Goal: Communication & Community: Answer question/provide support

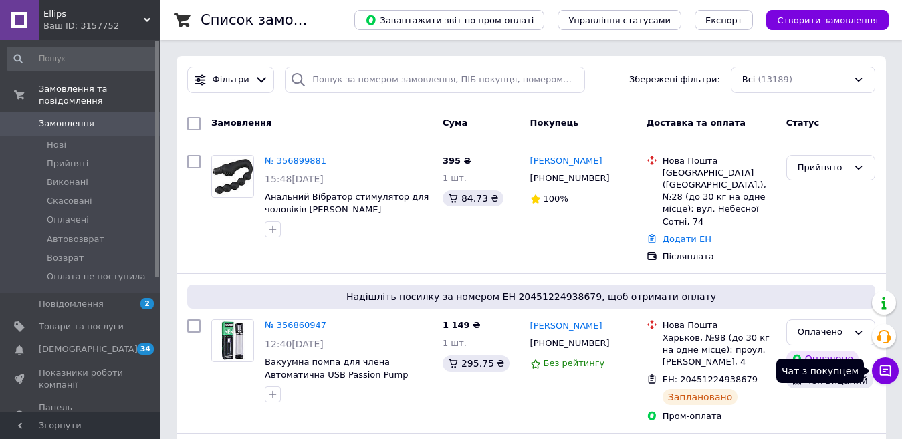
click at [473, 370] on icon at bounding box center [885, 371] width 11 height 11
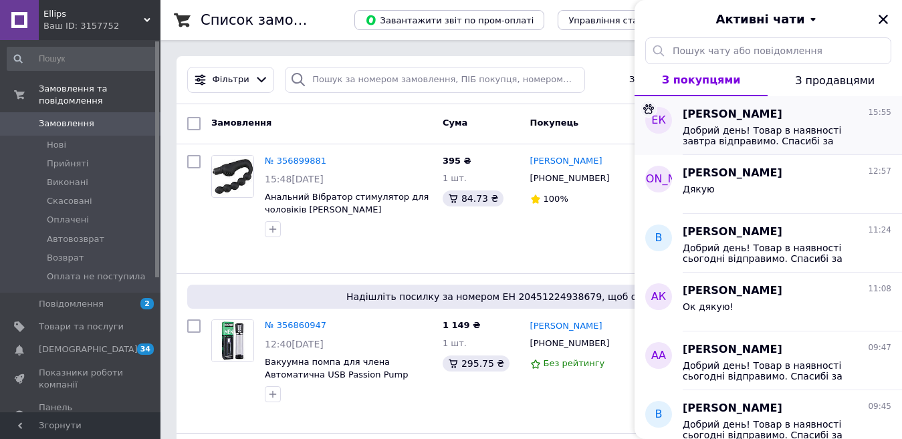
click at [473, 130] on span "Добрий день! Товар в наявності завтра відправимо. Спасибі за замовлення. Гарног…" at bounding box center [778, 135] width 190 height 21
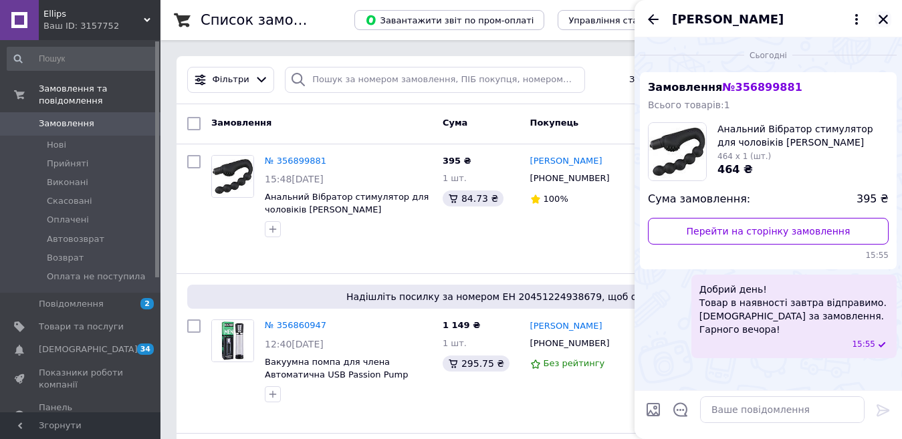
click at [473, 19] on icon "Закрити" at bounding box center [883, 19] width 9 height 9
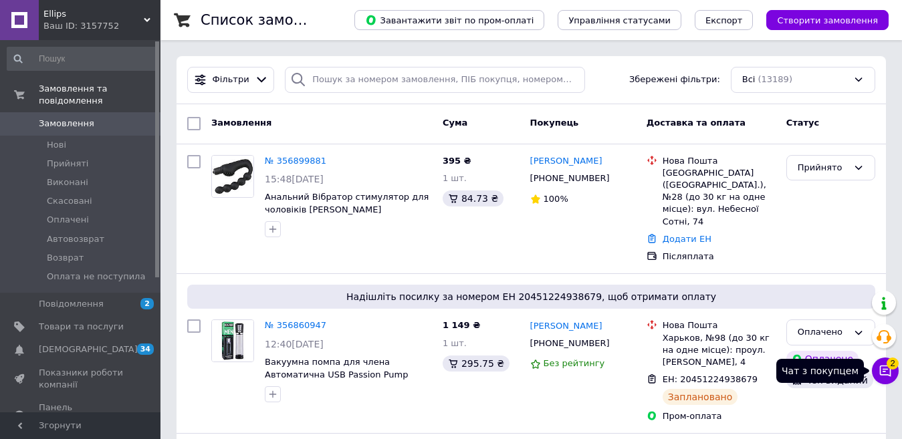
click at [473, 371] on icon at bounding box center [885, 371] width 13 height 13
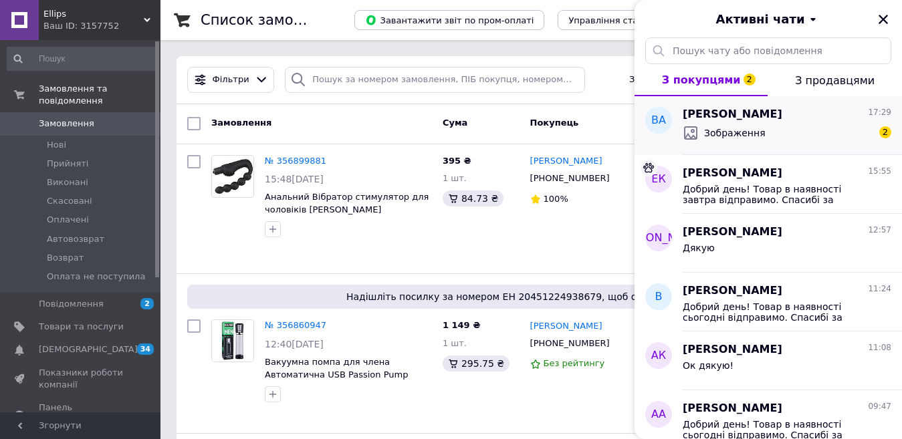
click at [473, 128] on div "Зображення 2" at bounding box center [787, 132] width 209 height 21
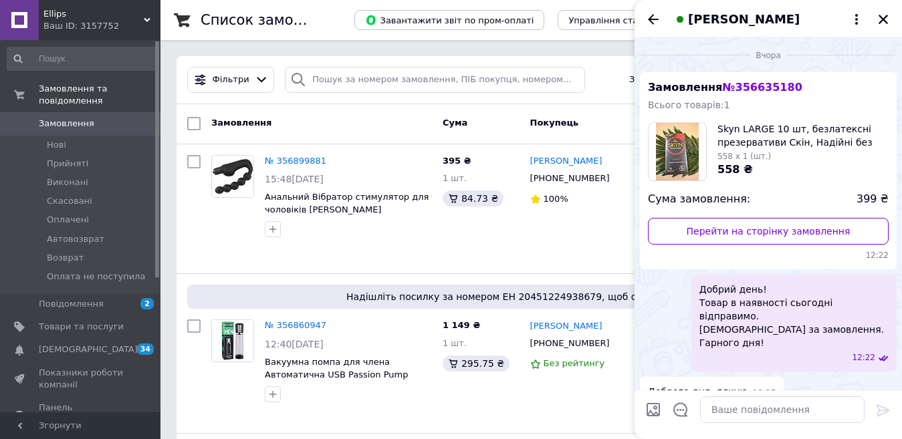
click at [473, 150] on img at bounding box center [677, 152] width 43 height 58
click at [473, 151] on img at bounding box center [677, 152] width 43 height 58
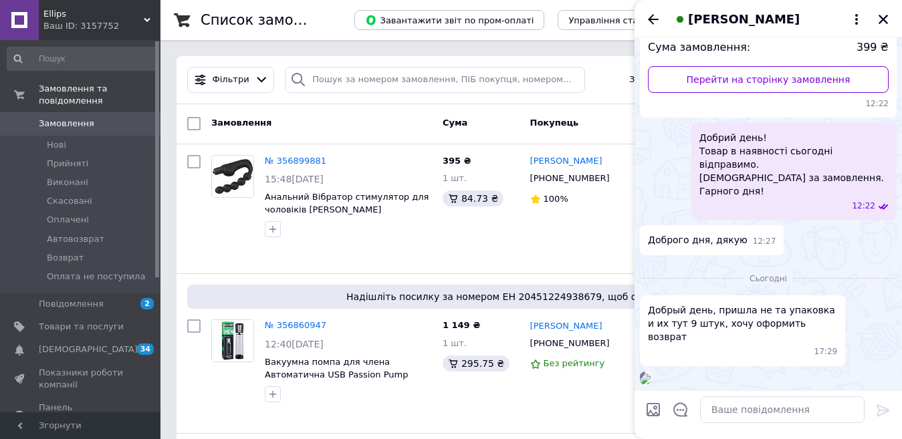
scroll to position [312, 0]
click at [473, 407] on textarea at bounding box center [782, 410] width 165 height 27
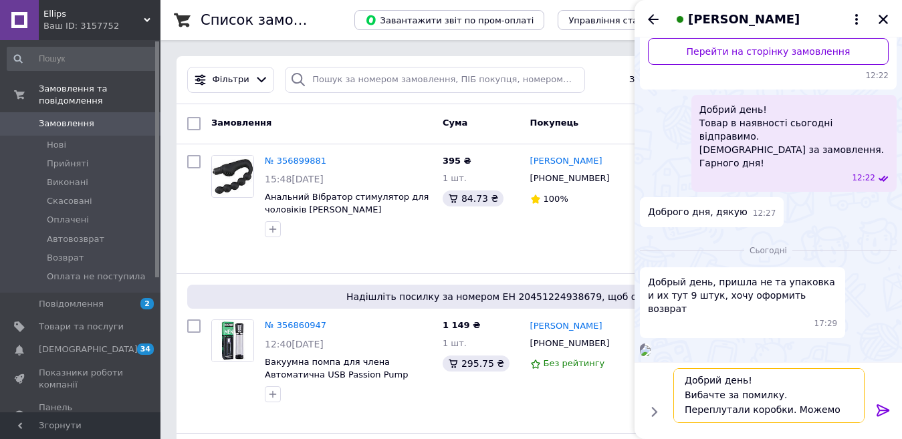
scroll to position [9, 0]
click at [473, 403] on textarea "Добрий день! Вибачте за помилку. Переплутали коробки. Можемо дослати за наш рах…" at bounding box center [769, 396] width 191 height 55
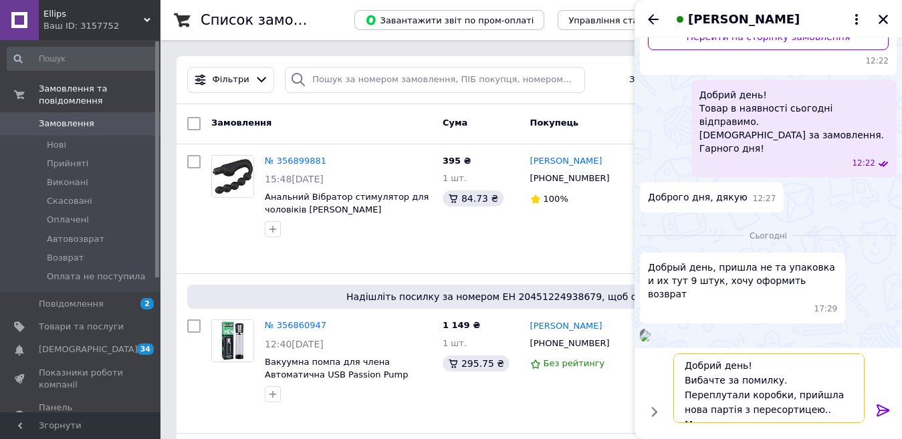
scroll to position [16, 0]
click at [473, 411] on textarea "Добрий день! Вибачте за помилку. Переплутали коробки, прийшла нова партія з пер…" at bounding box center [769, 389] width 191 height 70
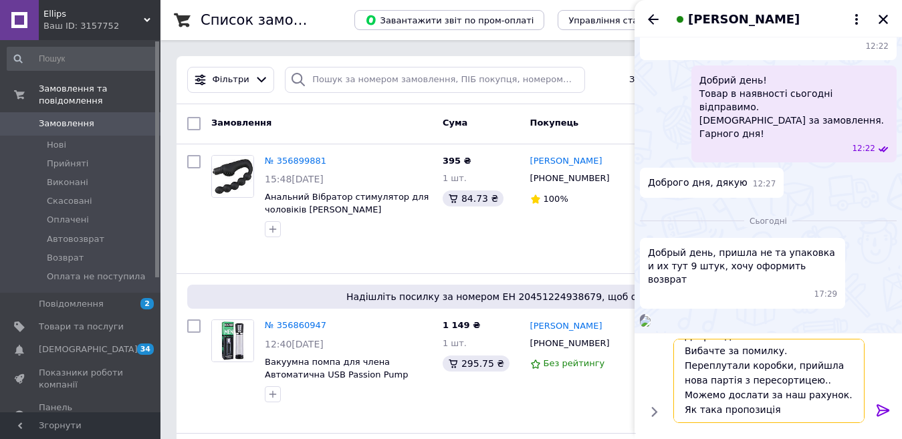
type textarea "Добрий день! Вибачте за помилку. Переплутали коробки, прийшла нова партія з пер…"
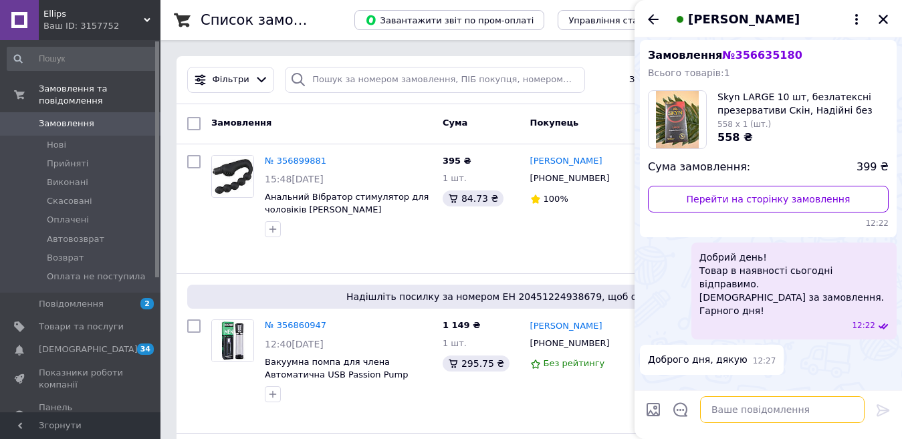
scroll to position [0, 0]
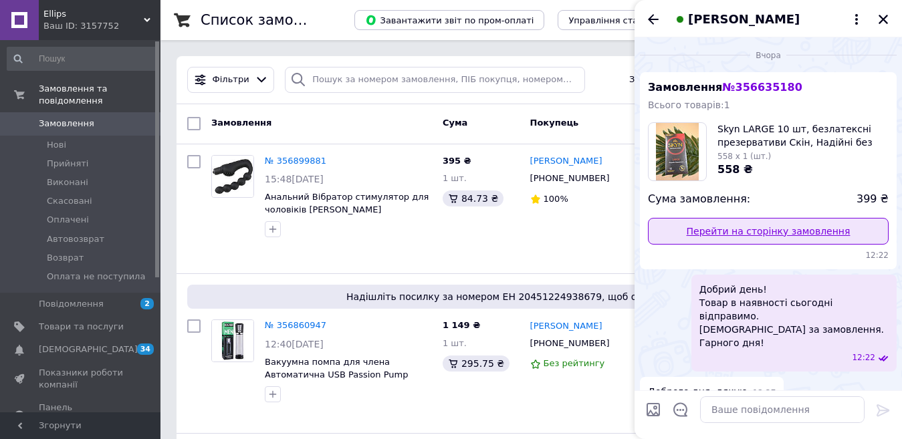
click at [473, 230] on link "Перейти на сторінку замовлення" at bounding box center [768, 231] width 241 height 27
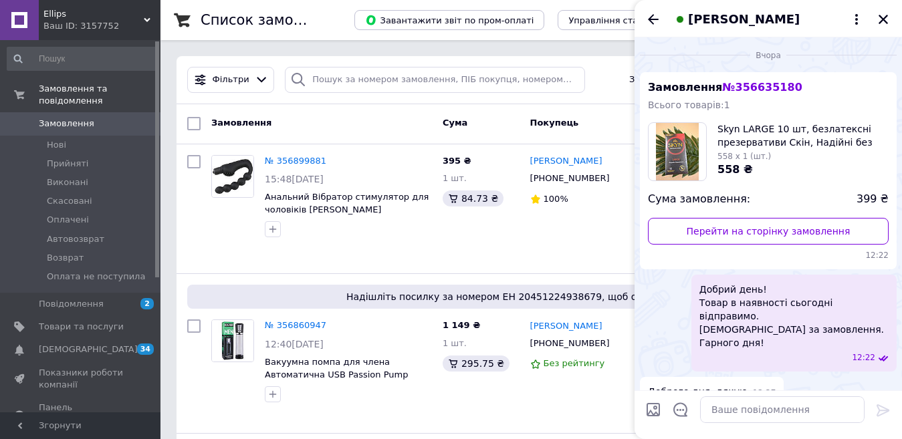
scroll to position [812, 0]
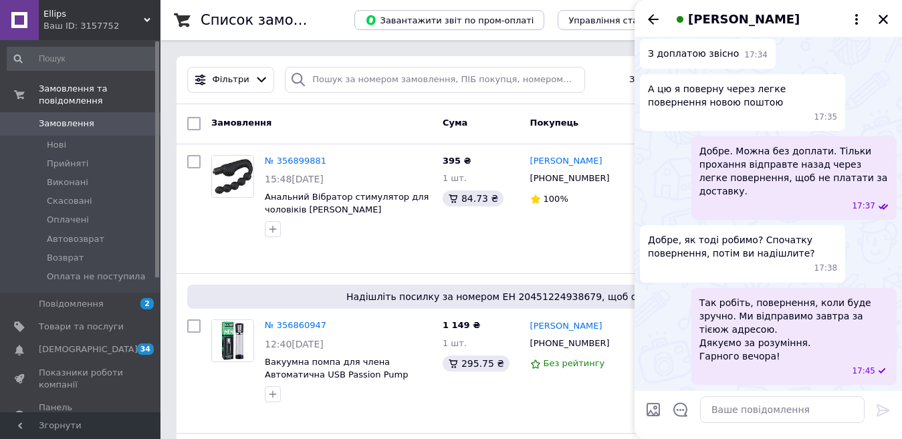
drag, startPoint x: 879, startPoint y: 21, endPoint x: 731, endPoint y: 213, distance: 242.3
click at [473, 21] on icon "Закрити" at bounding box center [884, 19] width 12 height 12
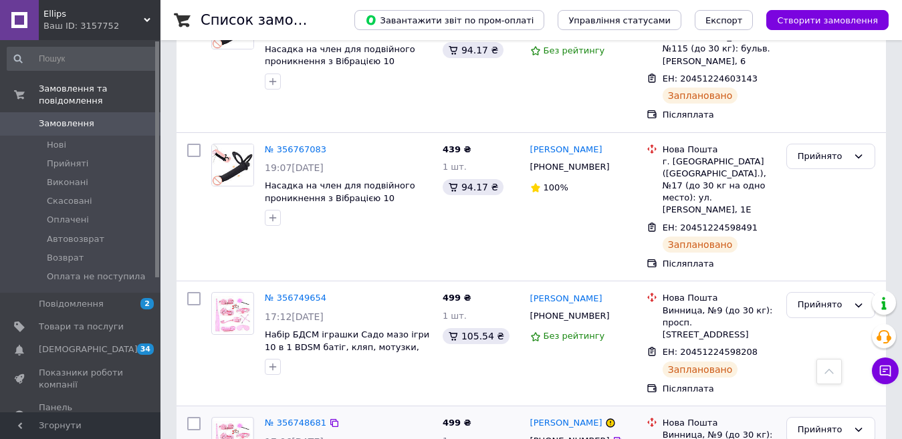
scroll to position [1940, 0]
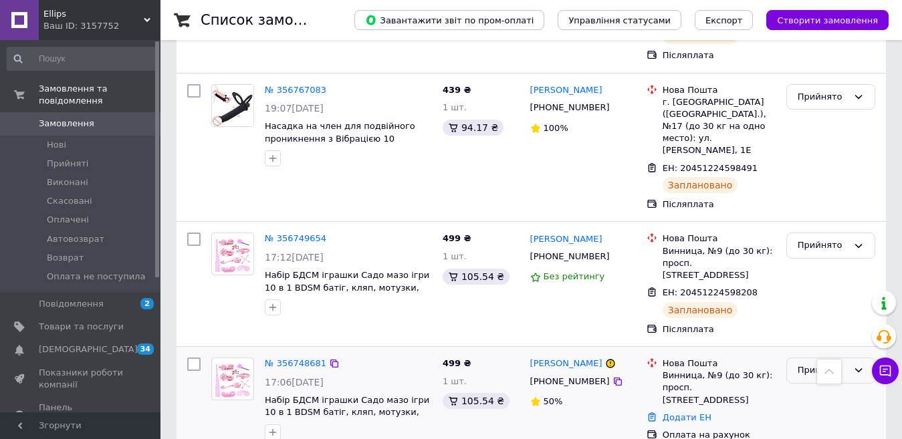
click at [473, 365] on icon at bounding box center [859, 370] width 11 height 11
click at [473, 411] on li "Скасовано" at bounding box center [831, 423] width 88 height 25
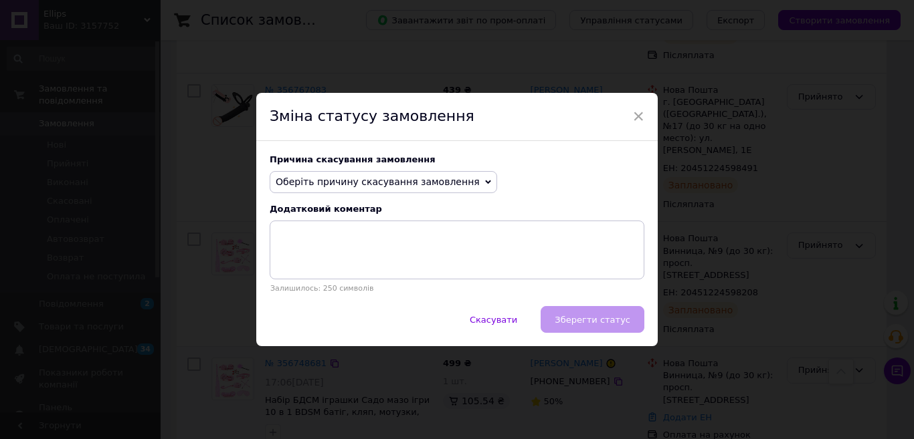
click at [473, 181] on icon at bounding box center [488, 182] width 6 height 6
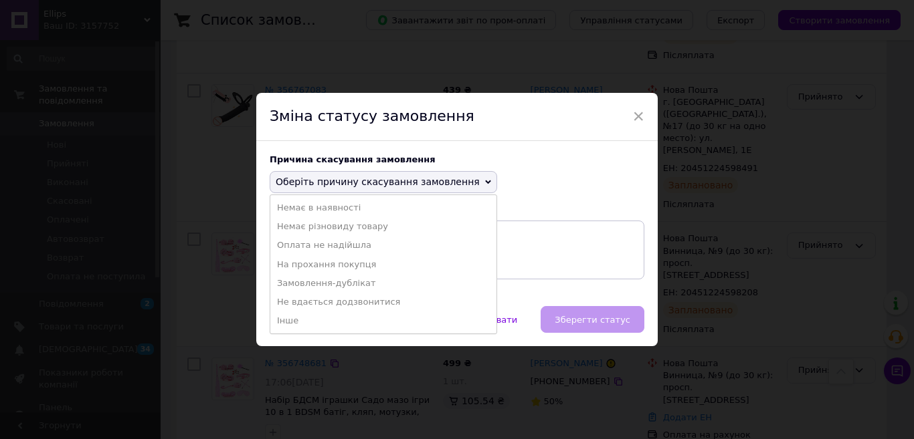
click at [317, 280] on li "Замовлення-дублікат" at bounding box center [383, 283] width 226 height 19
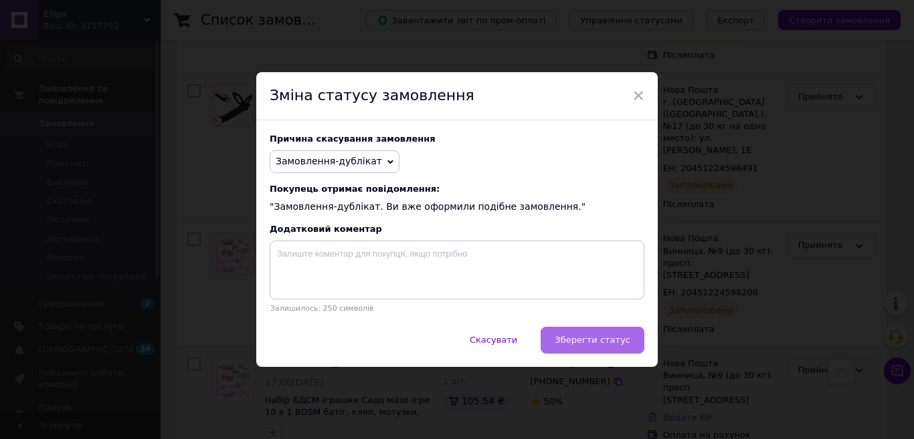
click at [473, 345] on span "Зберегти статус" at bounding box center [593, 340] width 76 height 10
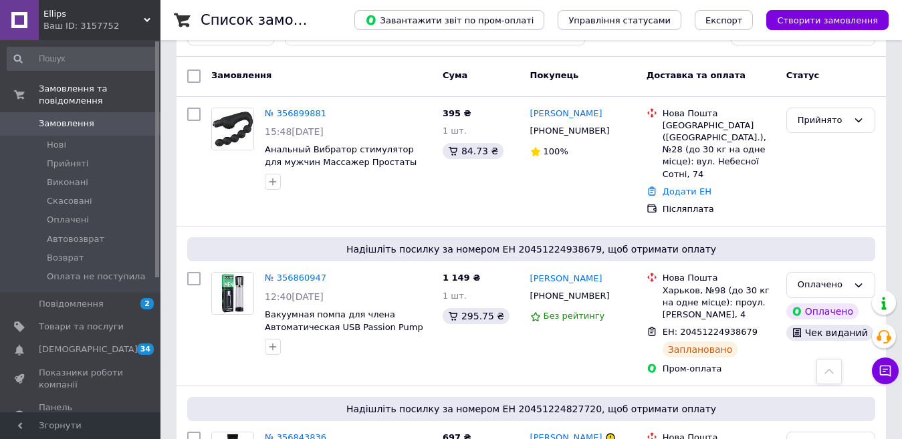
scroll to position [0, 0]
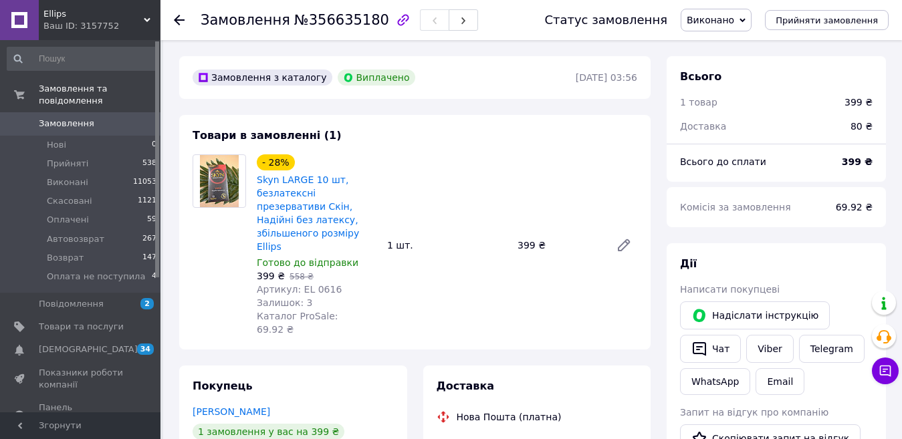
scroll to position [67, 0]
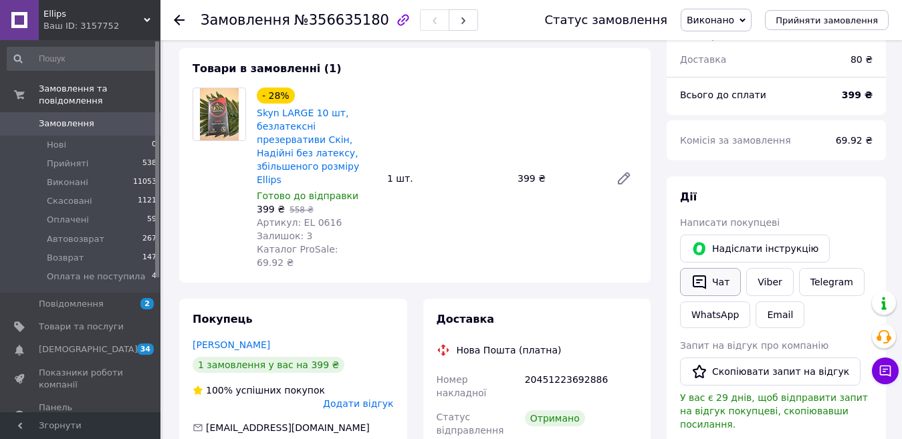
click at [717, 280] on button "Чат" at bounding box center [710, 282] width 61 height 28
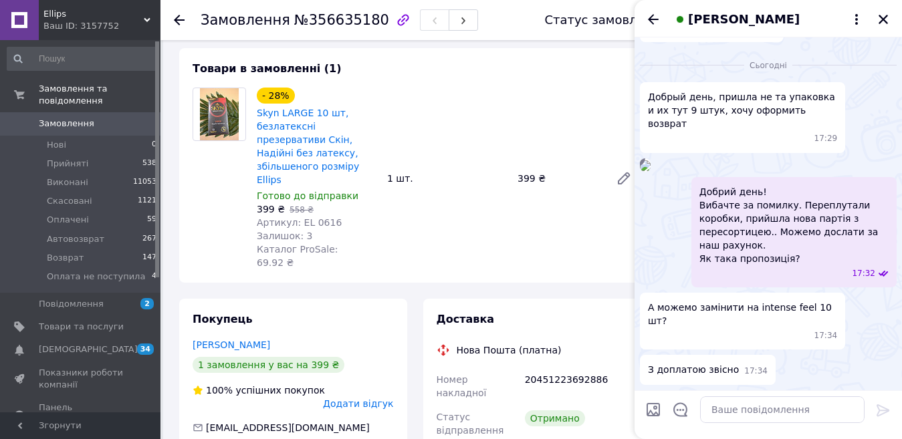
scroll to position [499, 0]
click at [723, 410] on textarea at bounding box center [782, 410] width 165 height 27
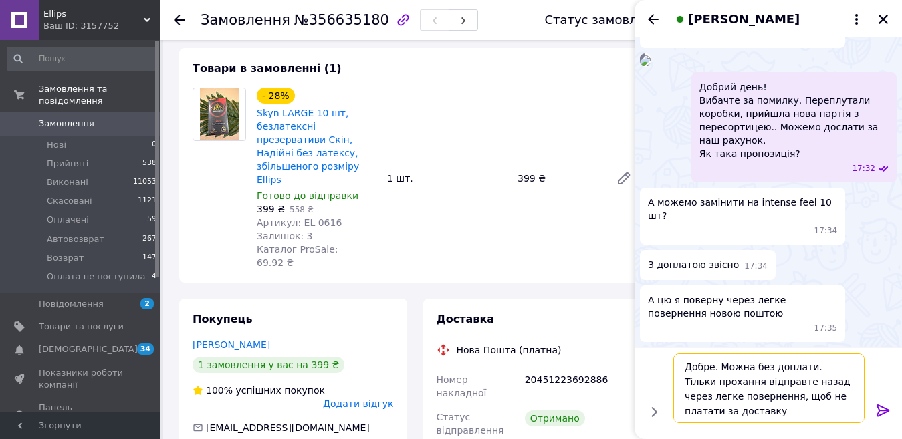
type textarea "Добре. Можна без доплати. Тільки прохання відправте назад через легке поверненн…"
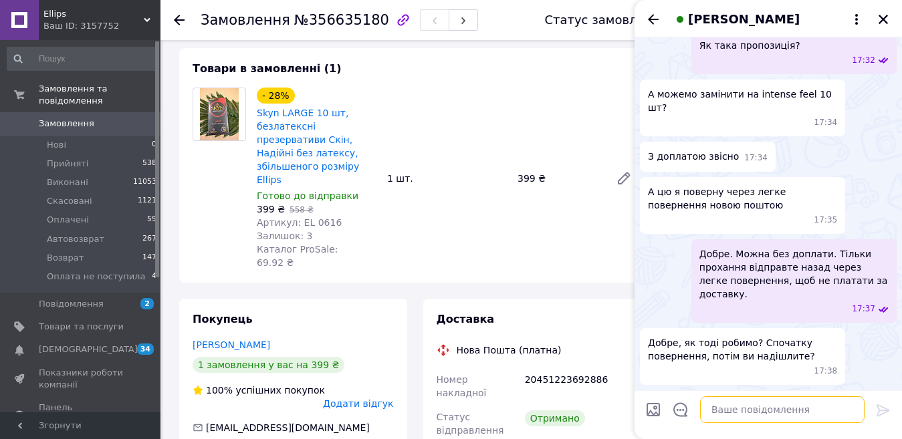
scroll to position [699, 0]
click at [728, 415] on textarea at bounding box center [782, 410] width 165 height 27
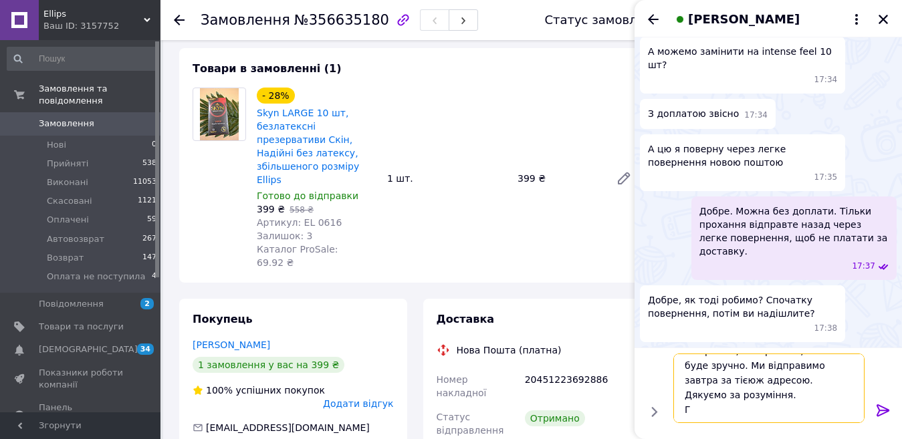
scroll to position [16, 0]
type textarea "Так робіть, повернення, коли буде зручно. Ми відправимо завтра за тієюж адресою…"
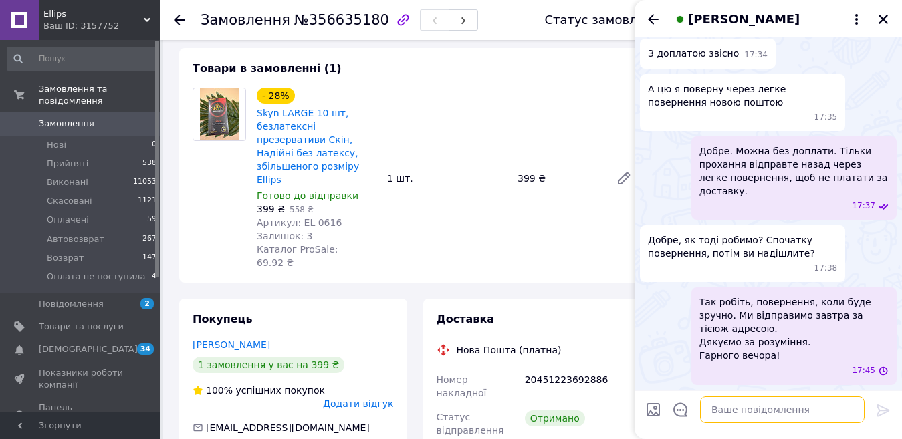
scroll to position [788, 0]
click at [772, 344] on span "Так робіть, повернення, коли буде зручно. Ми відправимо завтра за тієюж адресою…" at bounding box center [794, 329] width 189 height 67
click at [779, 412] on button "Редагувати" at bounding box center [816, 406] width 161 height 27
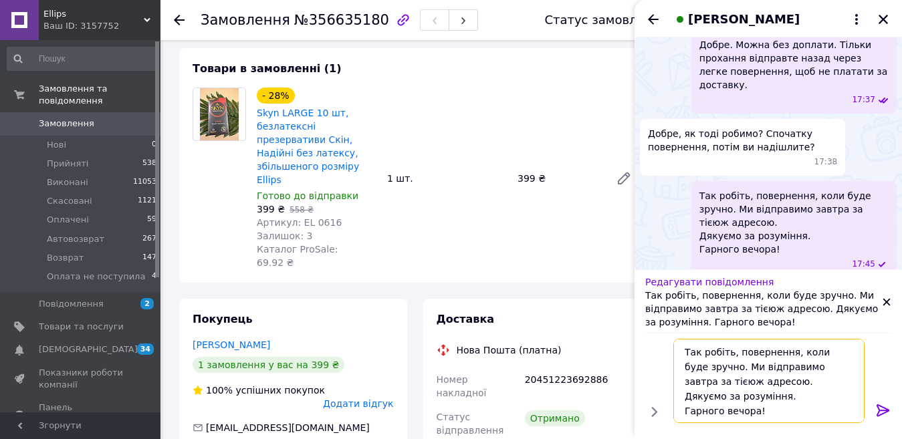
click at [735, 398] on textarea "Так робіть, повернення, коли буде зручно. Ми відправимо завтра за тієюж адресою…" at bounding box center [769, 381] width 191 height 84
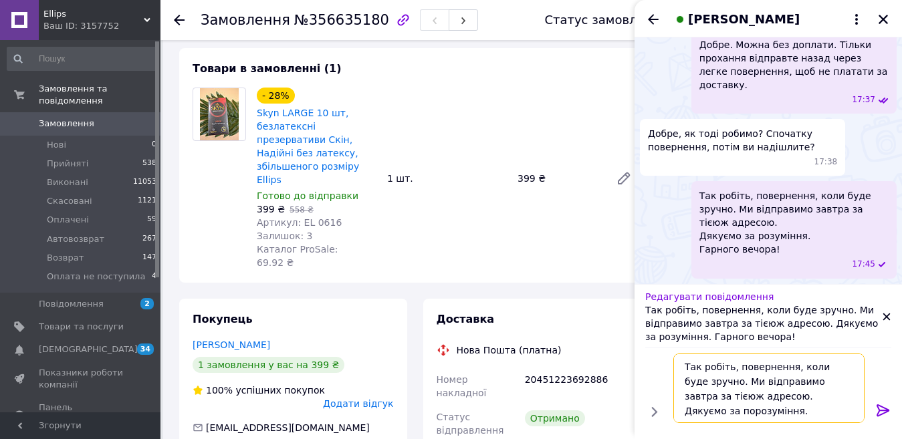
type textarea "Так робіть, повернення, коли буде зручно. Ми відправимо завтра за тієюж адресою…"
drag, startPoint x: 880, startPoint y: 408, endPoint x: 874, endPoint y: 413, distance: 7.1
click at [880, 408] on icon at bounding box center [884, 411] width 16 height 16
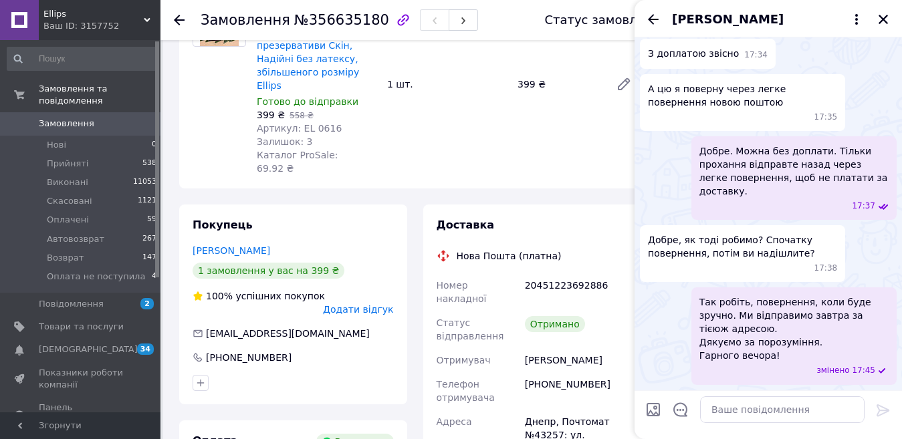
scroll to position [0, 0]
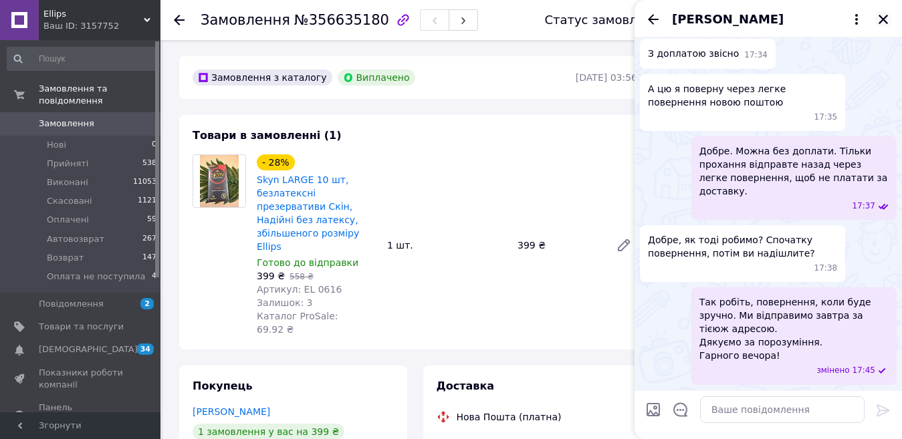
click at [883, 21] on icon "Закрити" at bounding box center [883, 19] width 9 height 9
